Goal: Task Accomplishment & Management: Manage account settings

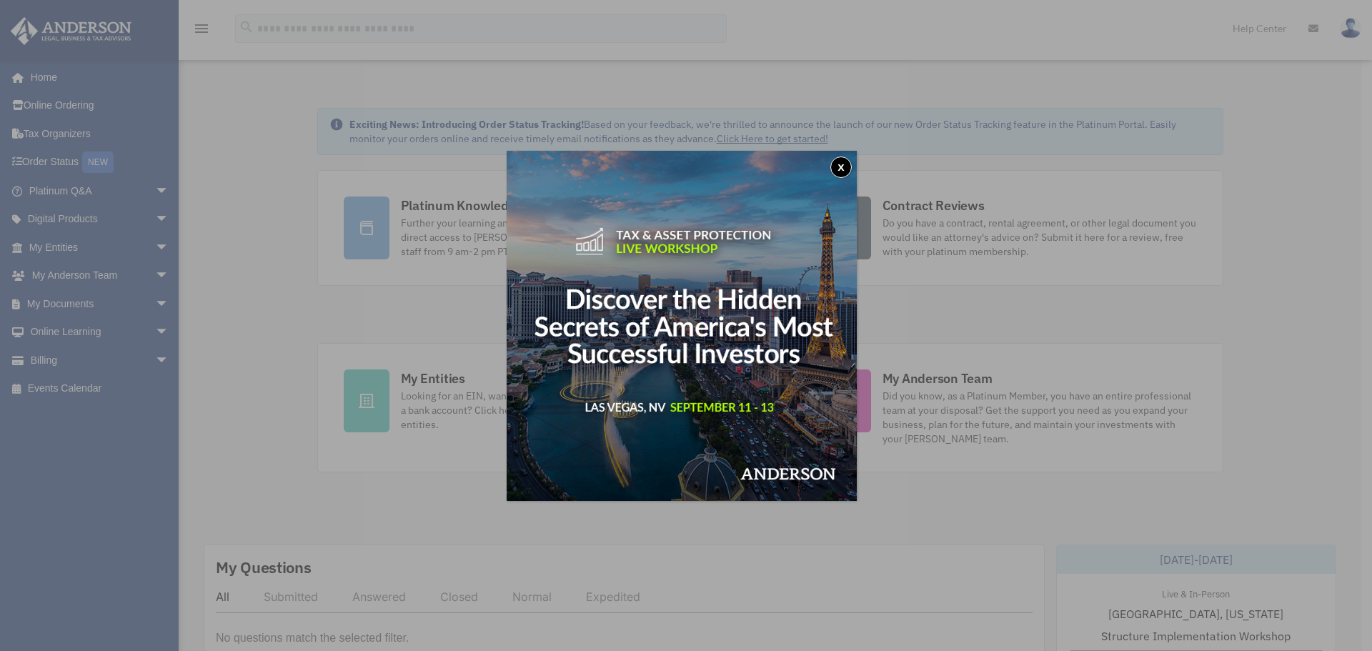
click at [848, 169] on button "x" at bounding box center [840, 167] width 21 height 21
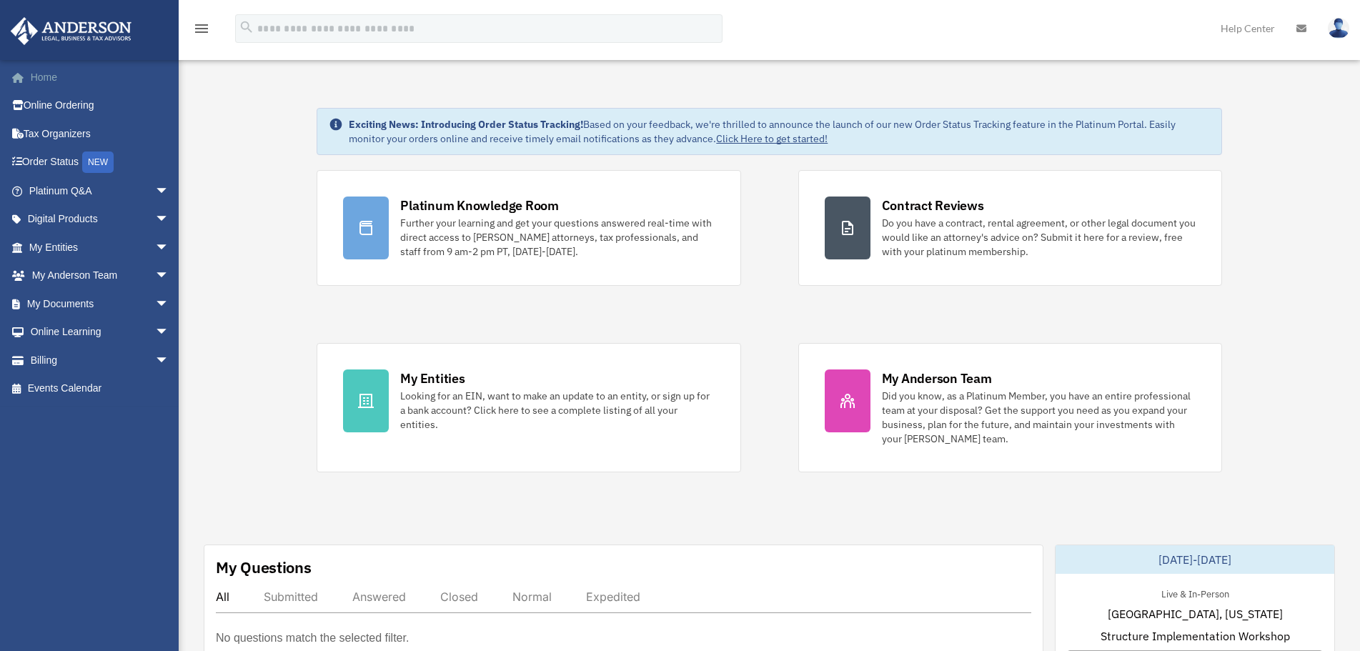
click at [52, 82] on link "Home" at bounding box center [100, 77] width 181 height 29
click at [106, 160] on div "NEW" at bounding box center [97, 162] width 31 height 21
click at [1302, 30] on icon at bounding box center [1301, 29] width 10 height 10
click at [1301, 29] on icon at bounding box center [1301, 29] width 10 height 10
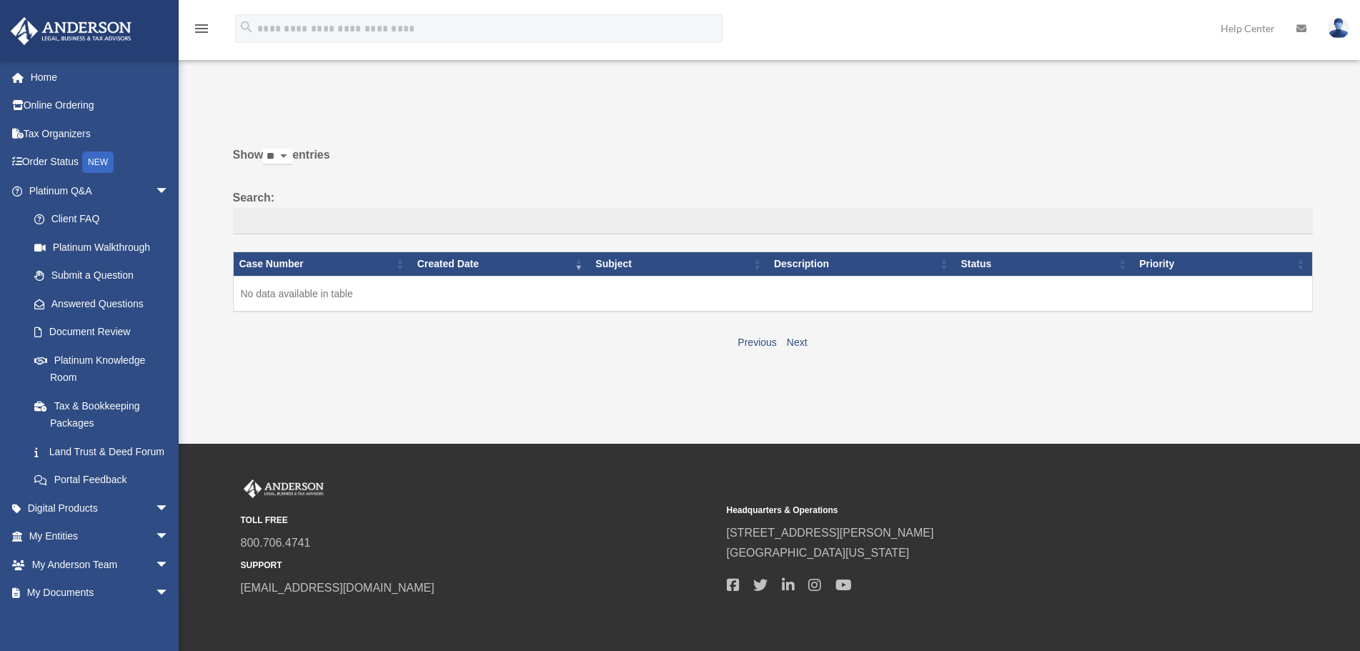
click at [1303, 27] on icon at bounding box center [1301, 29] width 10 height 10
click at [1339, 30] on img at bounding box center [1338, 28] width 21 height 21
click at [1070, 127] on link "Logout" at bounding box center [1124, 124] width 143 height 29
